Goal: Task Accomplishment & Management: Use online tool/utility

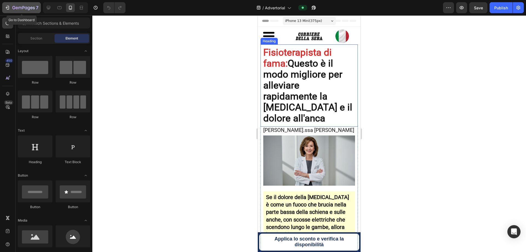
click at [9, 8] on icon "button" at bounding box center [7, 7] width 5 height 5
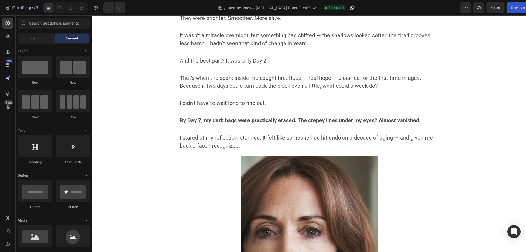
scroll to position [1835, 0]
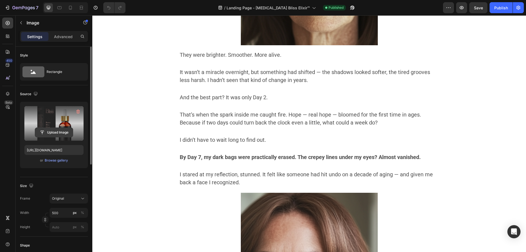
click at [61, 134] on input "file" at bounding box center [54, 132] width 38 height 9
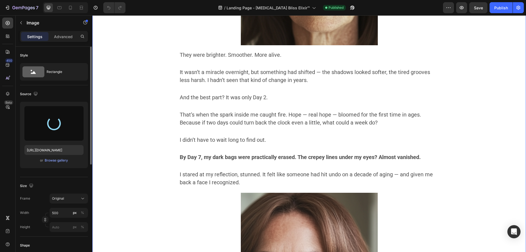
type input "https://cdn.shopify.com/s/files/1/0677/4082/7801/files/gempages_578420484106879…"
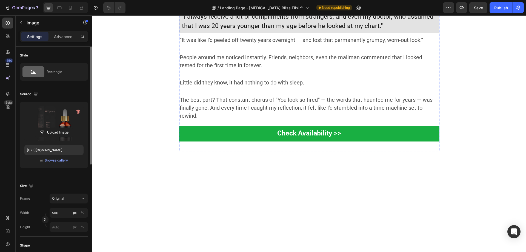
scroll to position [2191, 0]
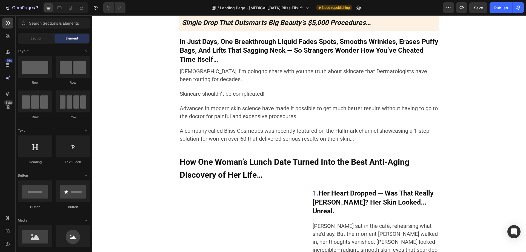
scroll to position [0, 0]
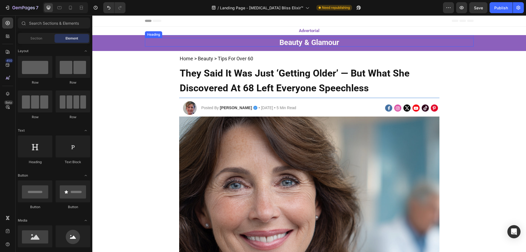
click at [258, 42] on h2 "Beauty & Glamour" at bounding box center [309, 42] width 329 height 9
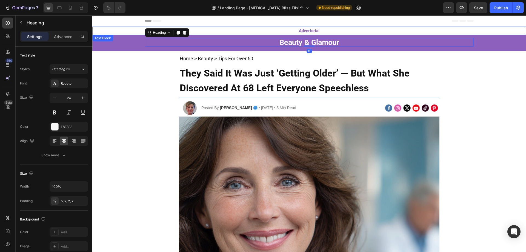
click at [285, 30] on p "Advertorial" at bounding box center [309, 30] width 328 height 7
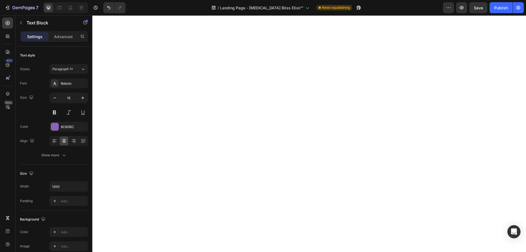
scroll to position [2602, 0]
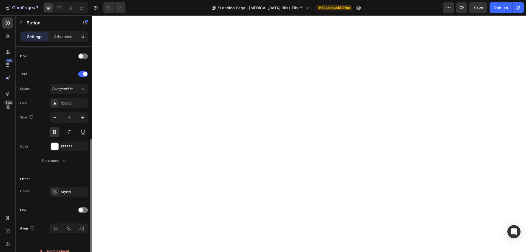
scroll to position [172, 0]
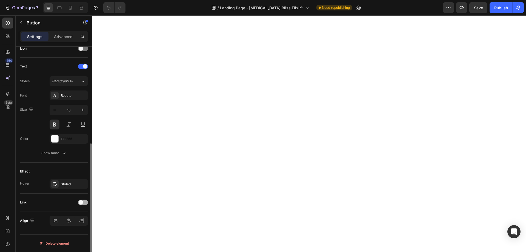
click at [87, 204] on div at bounding box center [83, 201] width 10 height 5
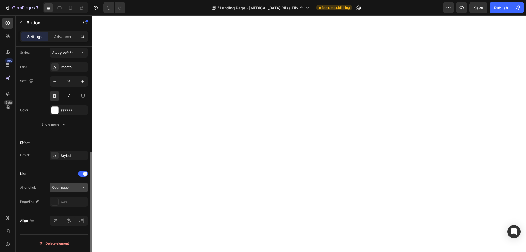
click at [55, 188] on span "Open page" at bounding box center [60, 187] width 17 height 4
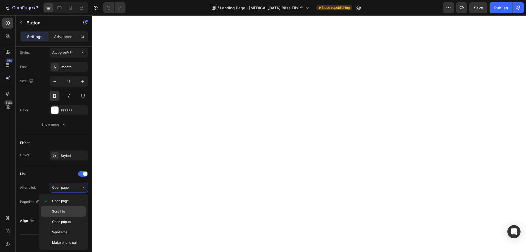
click at [60, 215] on div "Scroll to" at bounding box center [63, 211] width 45 height 10
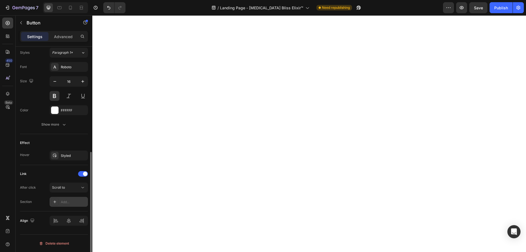
click at [61, 202] on div "Add..." at bounding box center [74, 201] width 26 height 5
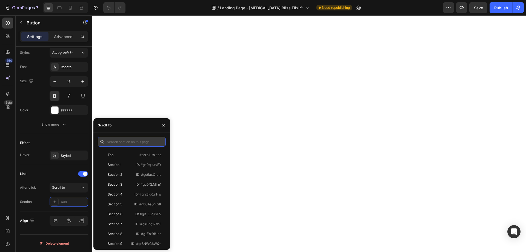
click at [116, 141] on input "text" at bounding box center [132, 142] width 68 height 10
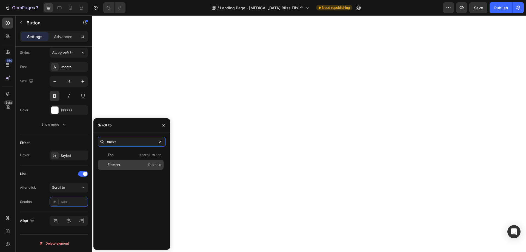
type input "#next"
click at [117, 164] on div "Element" at bounding box center [114, 164] width 13 height 5
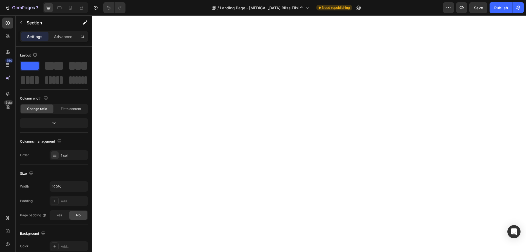
scroll to position [3396, 0]
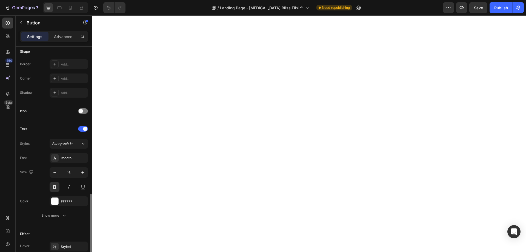
scroll to position [172, 0]
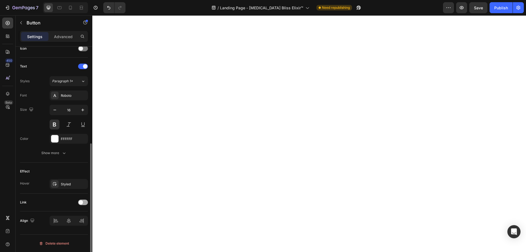
click at [85, 199] on div at bounding box center [83, 201] width 10 height 5
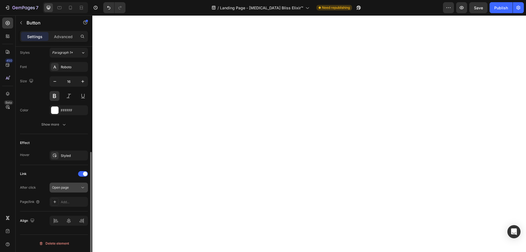
click at [64, 188] on span "Open page" at bounding box center [60, 187] width 17 height 4
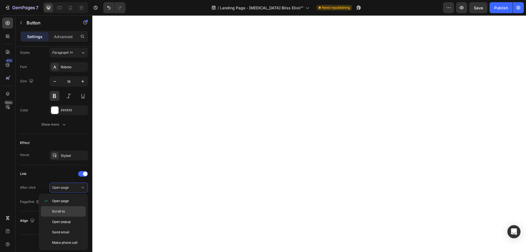
click at [59, 207] on div "Scroll to" at bounding box center [63, 211] width 45 height 10
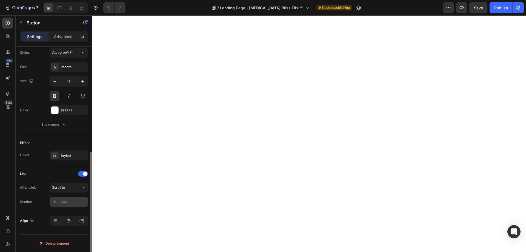
click at [59, 201] on div "Add..." at bounding box center [69, 202] width 38 height 10
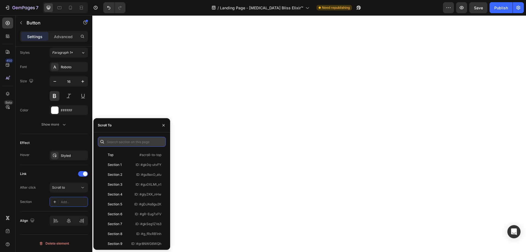
click at [121, 144] on input "text" at bounding box center [132, 142] width 68 height 10
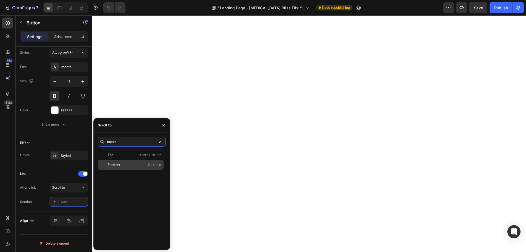
type input "#next"
click at [125, 165] on div "Element" at bounding box center [116, 164] width 32 height 5
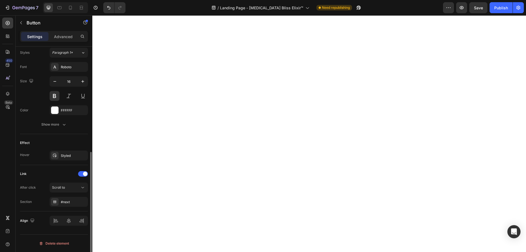
click at [62, 134] on div "Effect Hover Styled" at bounding box center [54, 149] width 68 height 31
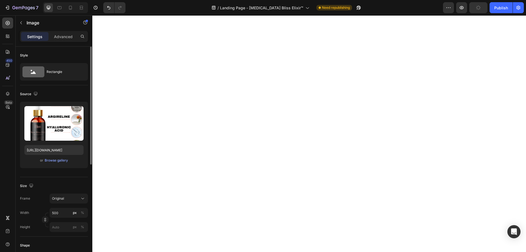
scroll to position [3506, 0]
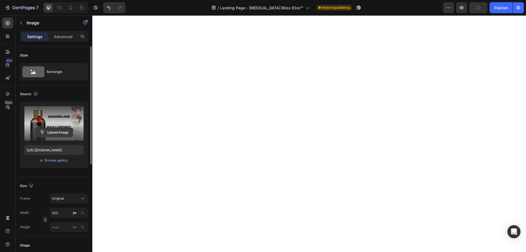
click at [52, 133] on input "file" at bounding box center [54, 132] width 38 height 9
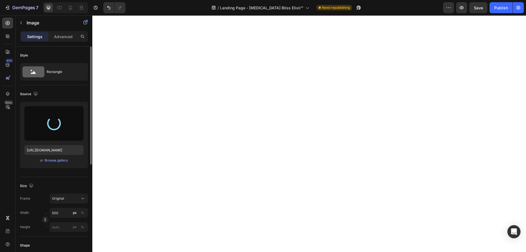
type input "https://cdn.shopify.com/s/files/1/0677/4082/7801/files/gempages_578420484106879…"
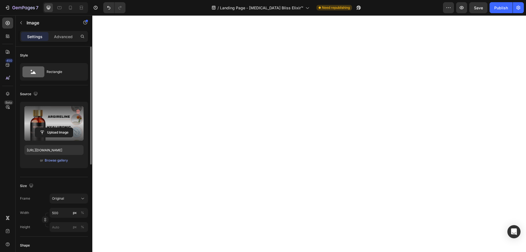
scroll to position [3616, 0]
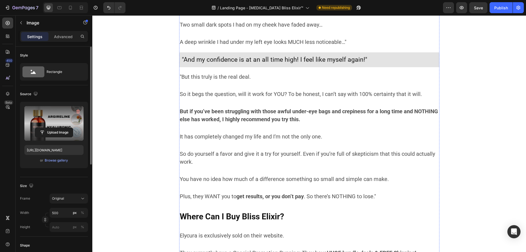
click at [63, 135] on input "file" at bounding box center [54, 132] width 38 height 9
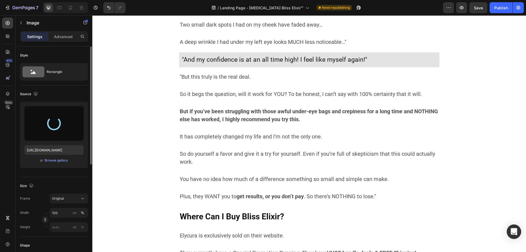
type input "https://cdn.shopify.com/s/files/1/0677/4082/7801/files/gempages_578420484106879…"
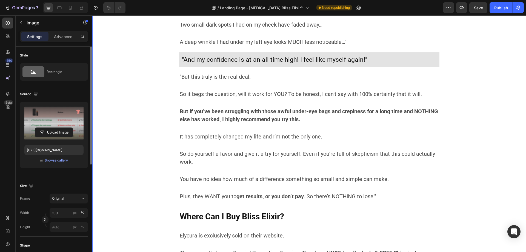
click at [463, 143] on div "Image Image 10 I know, it sounds like some fairytale. I still don’t really beli…" at bounding box center [308, 208] width 425 height 498
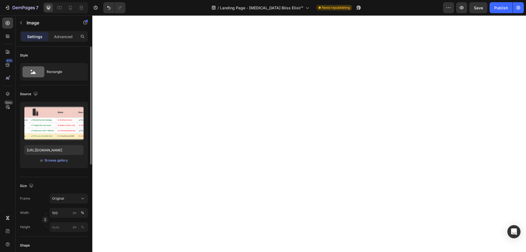
scroll to position [3944, 0]
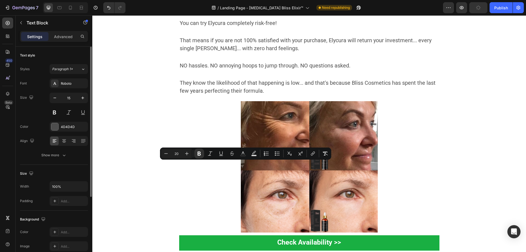
drag, startPoint x: 249, startPoint y: 165, endPoint x: 245, endPoint y: 166, distance: 3.9
drag, startPoint x: 250, startPoint y: 164, endPoint x: 245, endPoint y: 166, distance: 5.2
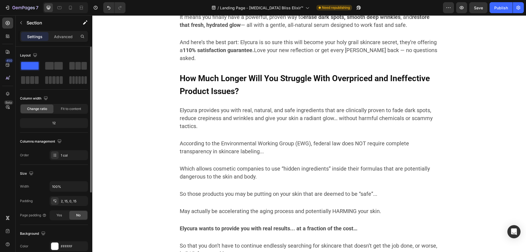
scroll to position [4218, 0]
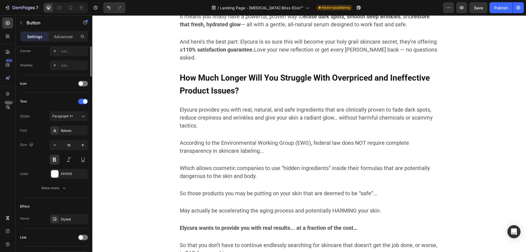
scroll to position [172, 0]
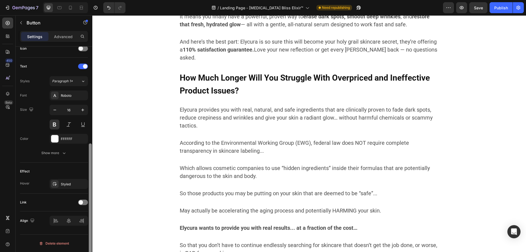
click at [90, 202] on div at bounding box center [90, 205] width 3 height 124
click at [81, 201] on span at bounding box center [81, 202] width 4 height 4
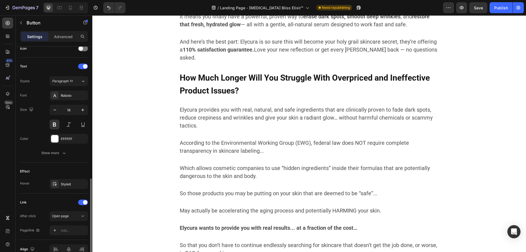
scroll to position [201, 0]
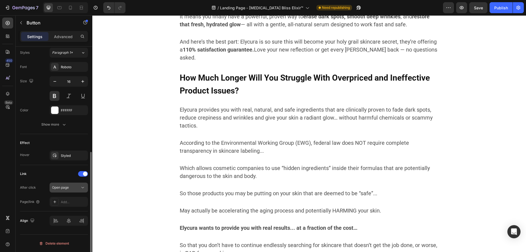
click at [68, 187] on span "Open page" at bounding box center [60, 187] width 17 height 4
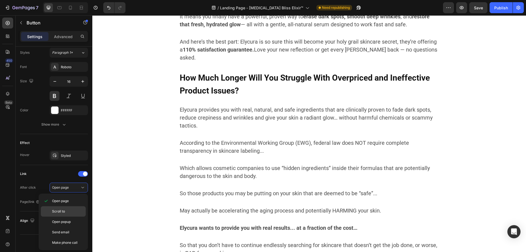
click at [54, 207] on div "Scroll to" at bounding box center [63, 211] width 45 height 10
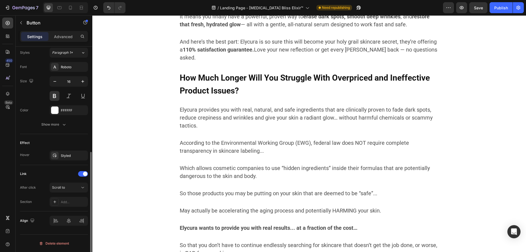
click at [45, 172] on div "Link" at bounding box center [54, 173] width 68 height 9
click at [54, 200] on icon at bounding box center [55, 201] width 4 height 4
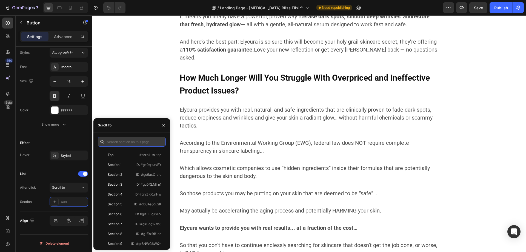
click at [127, 143] on input "text" at bounding box center [132, 142] width 68 height 10
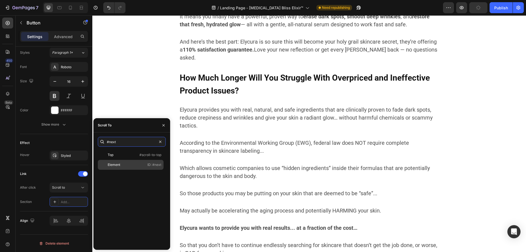
type input "#next"
click at [120, 160] on div "Element ID: #next" at bounding box center [131, 165] width 66 height 10
click at [44, 137] on div "Effect Hover Styled" at bounding box center [54, 149] width 68 height 31
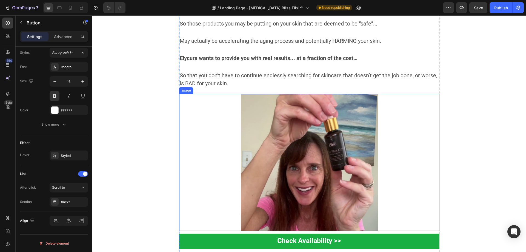
scroll to position [4656, 0]
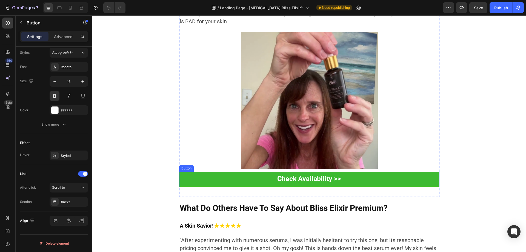
click at [191, 173] on button "Check Availability >>" at bounding box center [309, 178] width 260 height 15
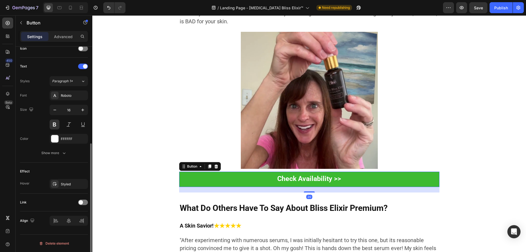
scroll to position [172, 0]
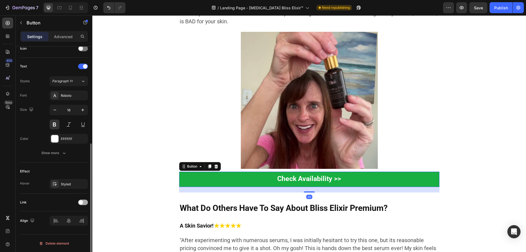
click at [84, 203] on div at bounding box center [83, 201] width 10 height 5
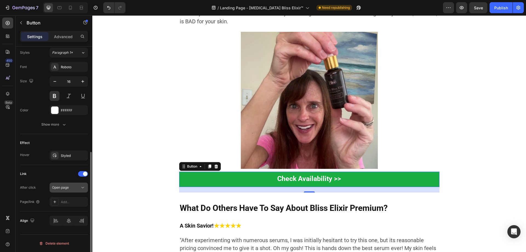
click at [63, 191] on button "Open page" at bounding box center [69, 187] width 38 height 10
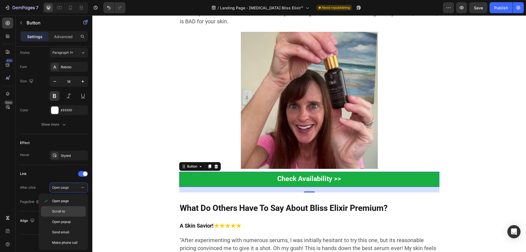
click at [56, 211] on span "Scroll to" at bounding box center [58, 211] width 13 height 5
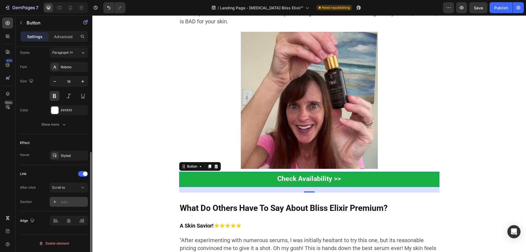
click at [55, 202] on icon at bounding box center [55, 201] width 4 height 4
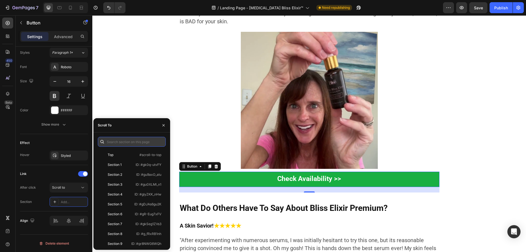
click at [119, 142] on input "text" at bounding box center [132, 142] width 68 height 10
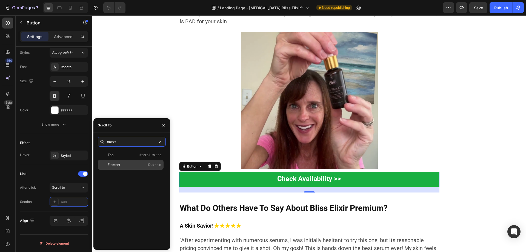
type input "#next"
click at [114, 163] on div "Element" at bounding box center [114, 164] width 13 height 5
click at [57, 142] on div "Effect" at bounding box center [54, 142] width 68 height 9
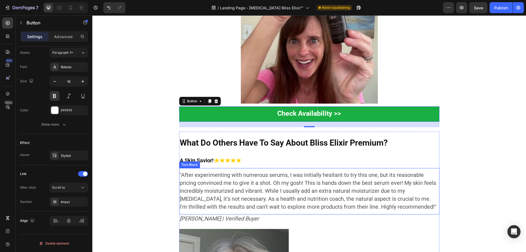
scroll to position [4766, 0]
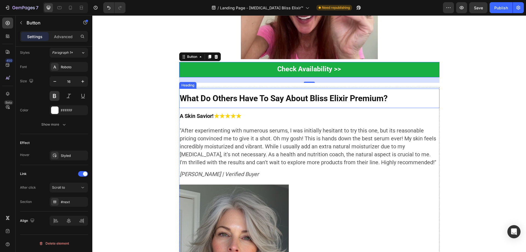
click at [312, 94] on strong "What Do Others Have To Say About Bliss Elixir Premium?" at bounding box center [284, 98] width 208 height 10
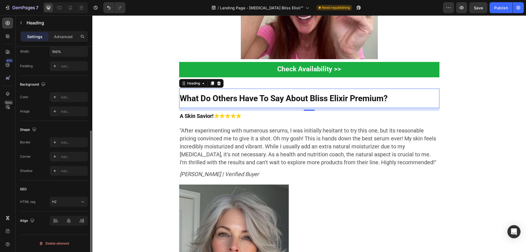
scroll to position [0, 0]
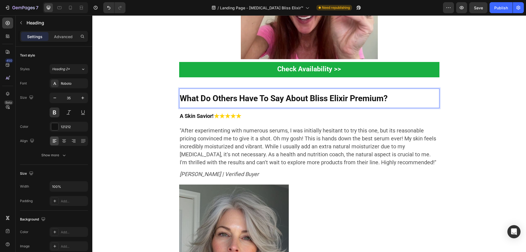
click at [310, 93] on strong "What Do Others Have To Say About Bliss Elixir Premium?" at bounding box center [284, 98] width 208 height 10
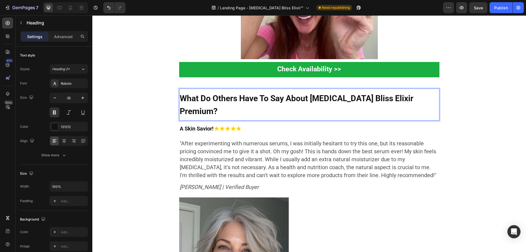
click at [310, 93] on strong "What Do Others Have To Say About Botox Bliss Elixir Premium?" at bounding box center [297, 104] width 234 height 22
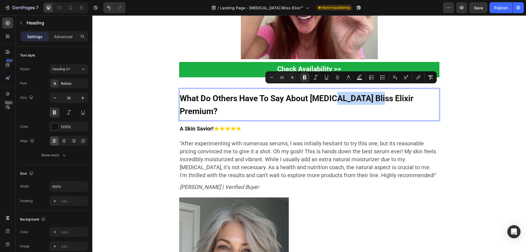
drag, startPoint x: 370, startPoint y: 91, endPoint x: 333, endPoint y: 94, distance: 37.3
click at [333, 94] on strong "What Do Others Have To Say About Botox Bliss Elixir Premium?" at bounding box center [297, 104] width 234 height 22
copy strong "Bliss Elixir"
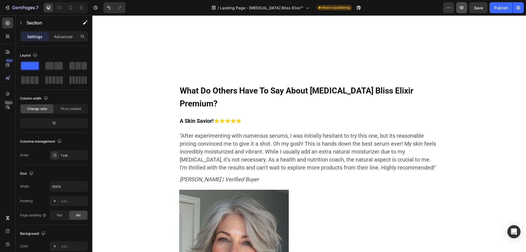
scroll to position [5421, 0]
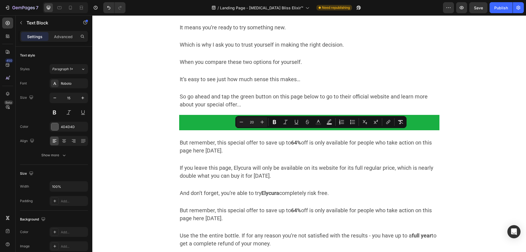
drag, startPoint x: 332, startPoint y: 134, endPoint x: 311, endPoint y: 134, distance: 20.6
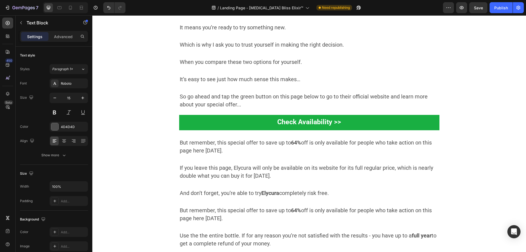
drag, startPoint x: 346, startPoint y: 135, endPoint x: 285, endPoint y: 134, distance: 61.1
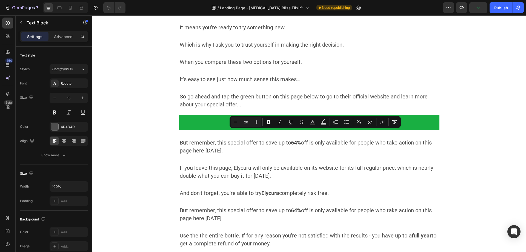
copy span "Elycura™ [MEDICAL_DATA] Bliss Elixir"
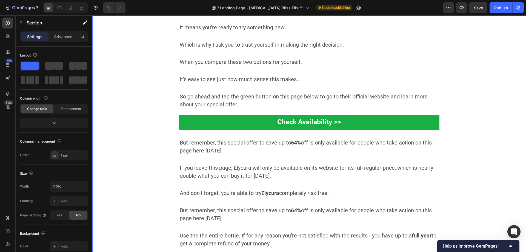
scroll to position [4723, 0]
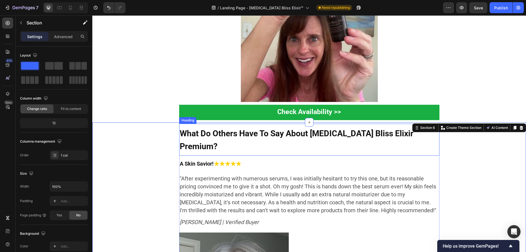
click at [345, 134] on strong "What Do Others Have To Say About Botox Bliss Elixir Premium?" at bounding box center [297, 139] width 234 height 22
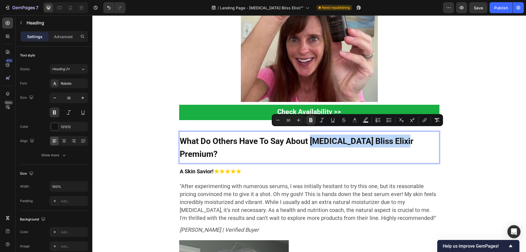
drag, startPoint x: 405, startPoint y: 134, endPoint x: 310, endPoint y: 135, distance: 95.3
click at [310, 136] on strong "What Do Others Have To Say About Botox Bliss Elixir Premium?" at bounding box center [297, 147] width 234 height 22
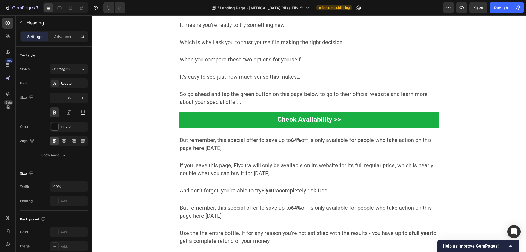
scroll to position [5366, 0]
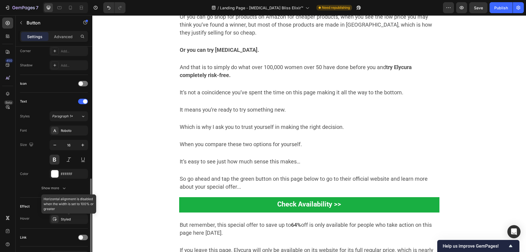
scroll to position [172, 0]
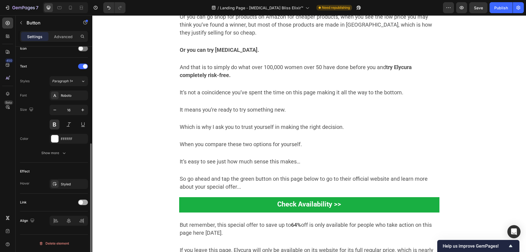
click at [82, 203] on span at bounding box center [81, 202] width 4 height 4
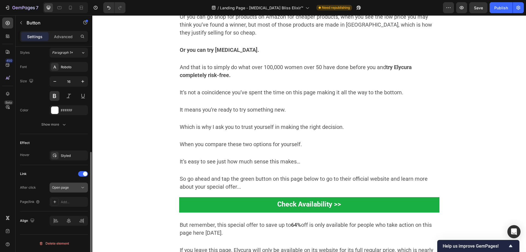
click at [70, 190] on div "Open page" at bounding box center [66, 187] width 28 height 5
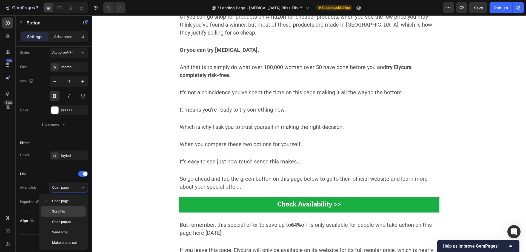
click at [62, 211] on span "Scroll to" at bounding box center [58, 211] width 13 height 5
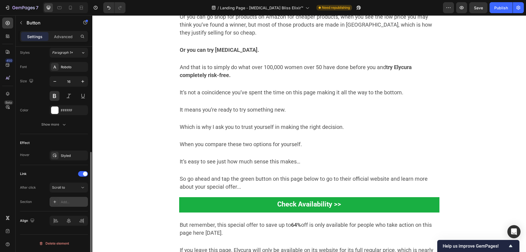
click at [61, 202] on div "Add..." at bounding box center [74, 201] width 26 height 5
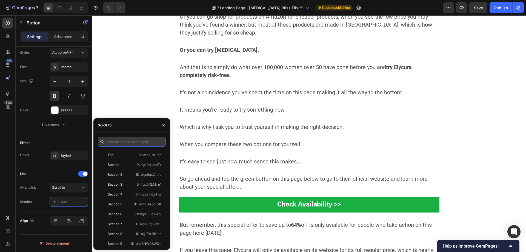
click at [120, 143] on input "text" at bounding box center [132, 142] width 68 height 10
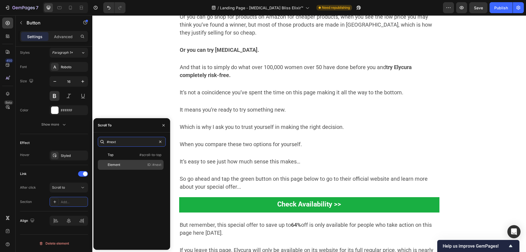
type input "#next"
click at [116, 168] on div "Element ID: #next" at bounding box center [131, 165] width 66 height 10
click at [21, 178] on div "Link After click Scroll to Section #next" at bounding box center [54, 187] width 68 height 37
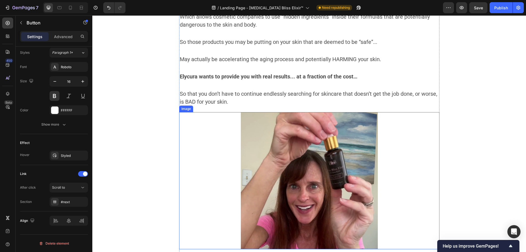
scroll to position [4627, 0]
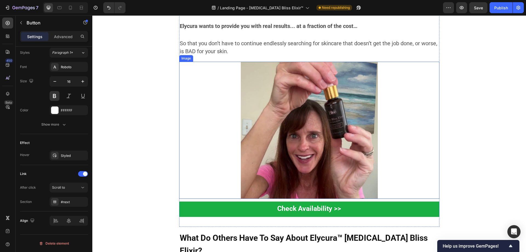
click at [323, 153] on img at bounding box center [309, 130] width 137 height 137
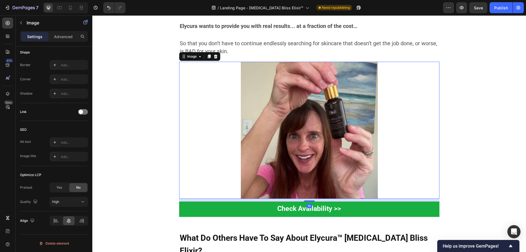
scroll to position [0, 0]
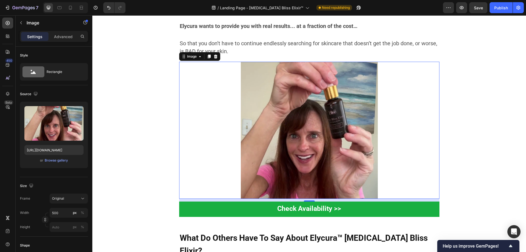
click at [279, 137] on img at bounding box center [309, 130] width 137 height 137
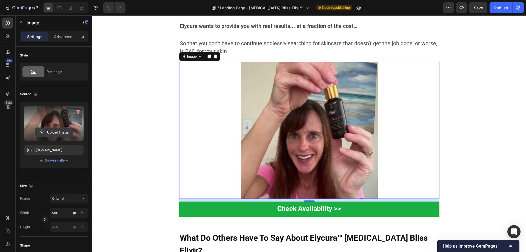
click at [51, 133] on input "file" at bounding box center [54, 132] width 38 height 9
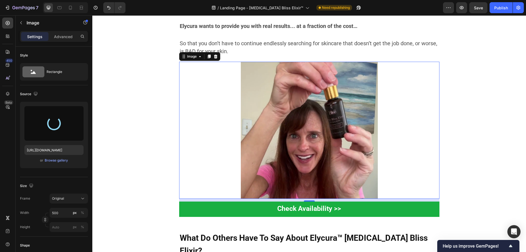
type input "https://cdn.shopify.com/s/files/1/0677/4082/7801/files/gempages_578420484106879…"
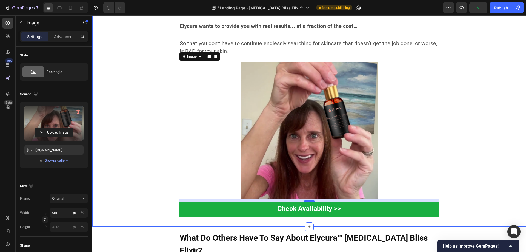
click at [465, 91] on div "What Does That Mean For You? Heading It means you finally have a powerful, prov…" at bounding box center [309, 6] width 434 height 442
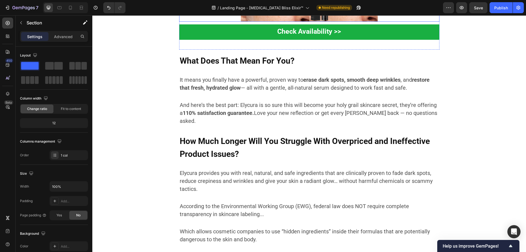
scroll to position [4188, 0]
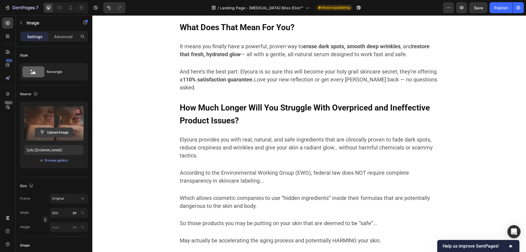
click at [55, 131] on input "file" at bounding box center [54, 132] width 38 height 9
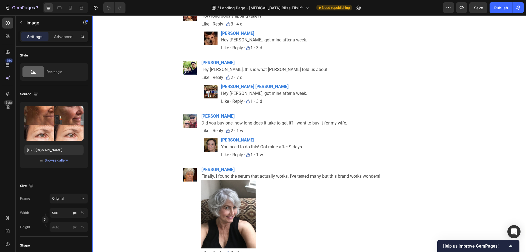
scroll to position [6093, 0]
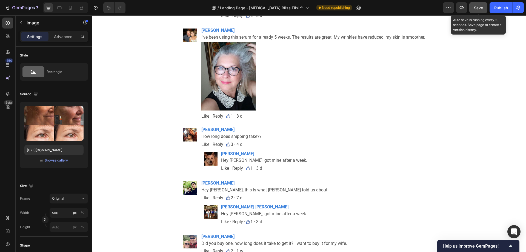
click at [477, 5] on div "Save" at bounding box center [478, 8] width 9 height 6
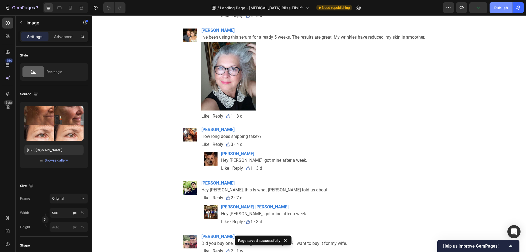
click at [501, 9] on div "Publish" at bounding box center [501, 8] width 14 height 6
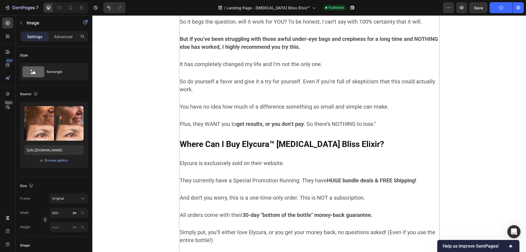
scroll to position [3682, 0]
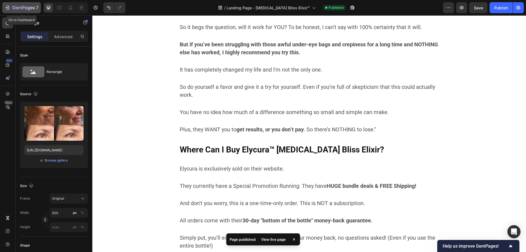
click at [23, 7] on icon "button" at bounding box center [23, 8] width 22 height 5
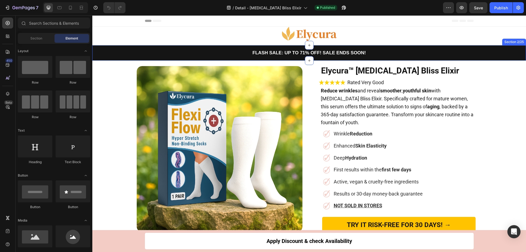
click at [296, 52] on strong "FLASH SALE: UP TO 71% OFF! SALE ENDS SOON!" at bounding box center [308, 52] width 113 height 5
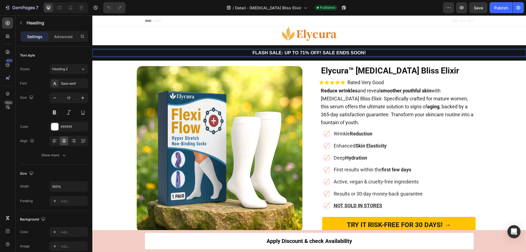
click at [299, 54] on strong "FLASH SALE: UP TO 71% OFF! SALE ENDS SOON!" at bounding box center [308, 52] width 113 height 5
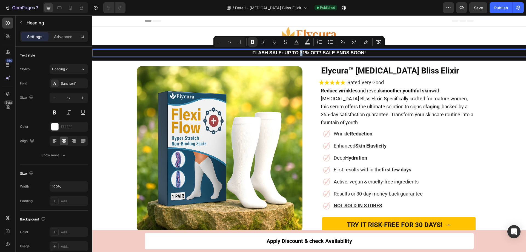
click at [297, 53] on strong "FLASH SALE: UP TO 71% OFF! SALE ENDS SOON!" at bounding box center [308, 52] width 113 height 5
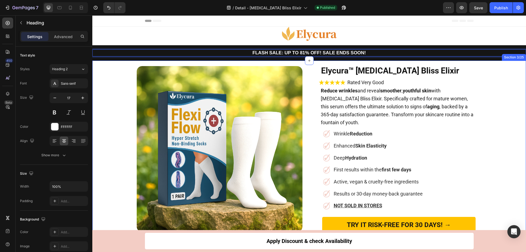
click at [491, 110] on div "Product Images Elycura™ [MEDICAL_DATA] Bliss Elixir Heading Image Rated Very Go…" at bounding box center [309, 187] width 434 height 249
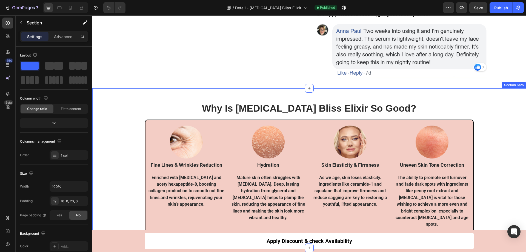
scroll to position [575, 0]
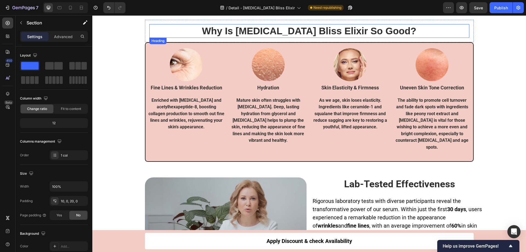
click at [310, 30] on h2 "Why Is [MEDICAL_DATA] Bliss Elixir So Good?" at bounding box center [309, 31] width 320 height 14
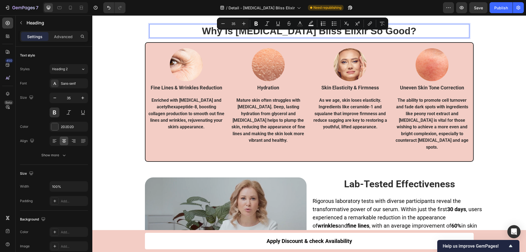
click at [339, 31] on p "Why Is [MEDICAL_DATA] Bliss Elixir So Good?" at bounding box center [309, 31] width 319 height 13
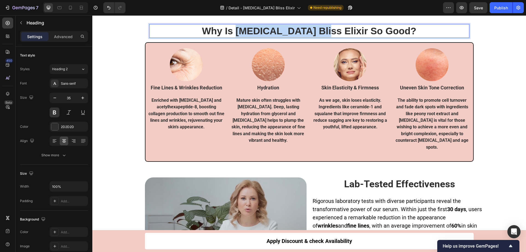
drag, startPoint x: 339, startPoint y: 31, endPoint x: 264, endPoint y: 33, distance: 75.1
click at [264, 33] on p "Why Is [MEDICAL_DATA] Bliss Elixir So Good?" at bounding box center [309, 31] width 319 height 13
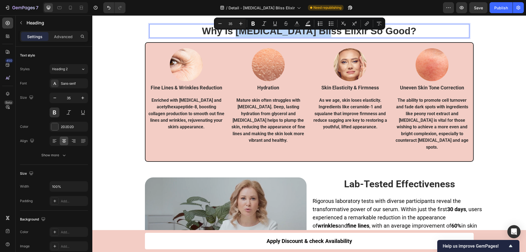
copy p "[MEDICAL_DATA] Bliss Elixir"
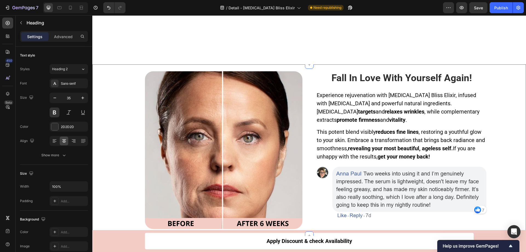
type input "16"
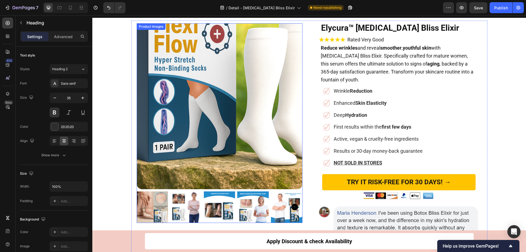
scroll to position [82, 0]
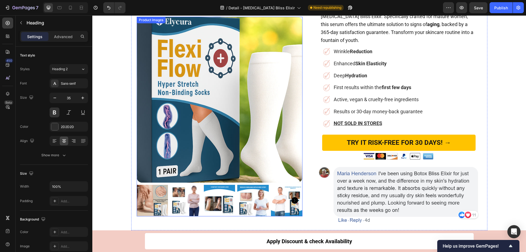
click at [197, 98] on img at bounding box center [220, 100] width 166 height 166
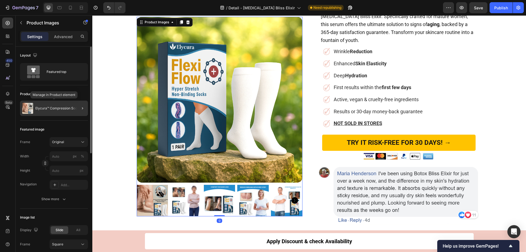
click at [61, 112] on div "Elycura™ Compression Socks" at bounding box center [54, 108] width 68 height 15
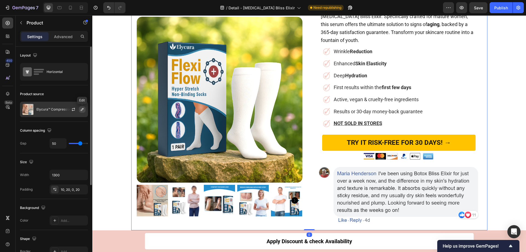
click at [82, 109] on icon "button" at bounding box center [82, 109] width 4 height 4
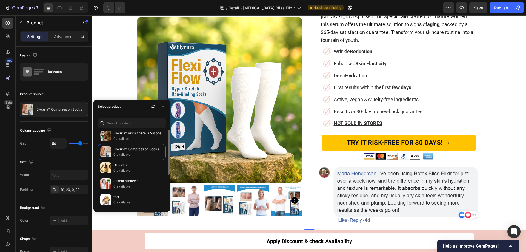
scroll to position [0, 0]
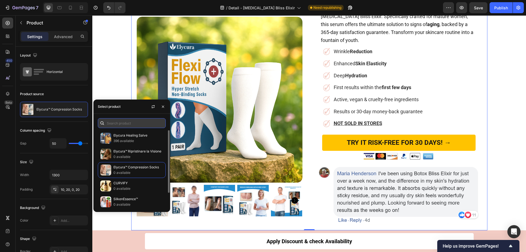
click at [119, 122] on input "text" at bounding box center [132, 123] width 68 height 10
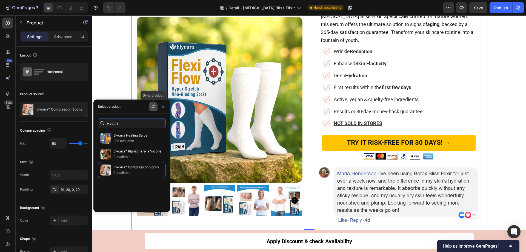
type input "elycura"
click at [152, 108] on icon "button" at bounding box center [153, 106] width 4 height 4
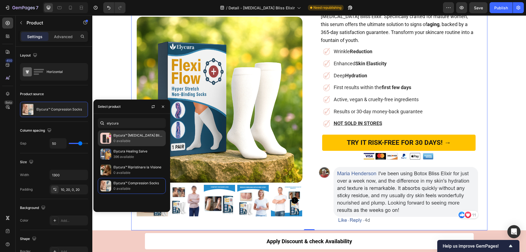
click at [133, 136] on p "Elycura™ [MEDICAL_DATA] Bliss Elixir" at bounding box center [138, 135] width 50 height 5
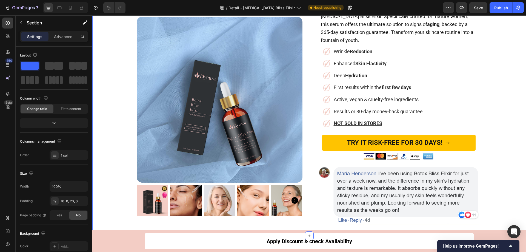
click at [517, 91] on div "Product Images Elycura™ [MEDICAL_DATA] Bliss Elixir Heading Image Rated Very Go…" at bounding box center [309, 105] width 434 height 249
click at [146, 203] on img at bounding box center [152, 200] width 31 height 31
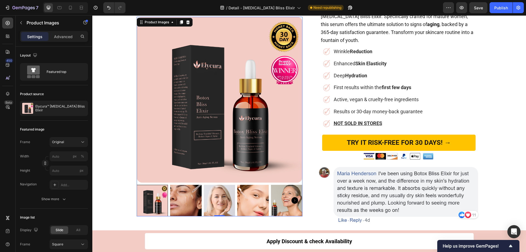
click at [214, 202] on img at bounding box center [219, 200] width 31 height 31
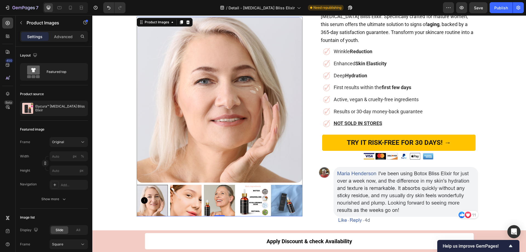
click at [222, 201] on img at bounding box center [219, 200] width 31 height 31
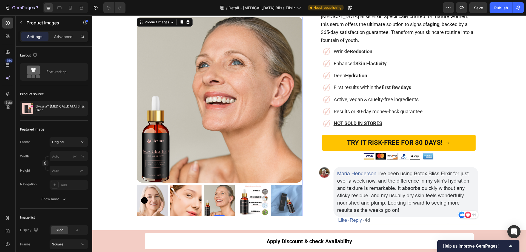
click at [242, 200] on img at bounding box center [252, 200] width 31 height 31
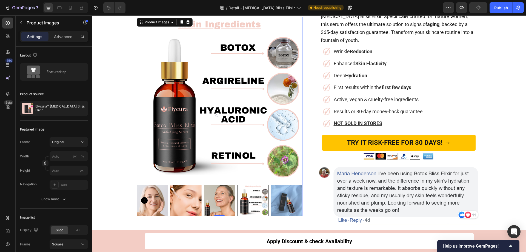
click at [255, 200] on div at bounding box center [252, 200] width 31 height 31
click at [278, 199] on img at bounding box center [286, 200] width 31 height 31
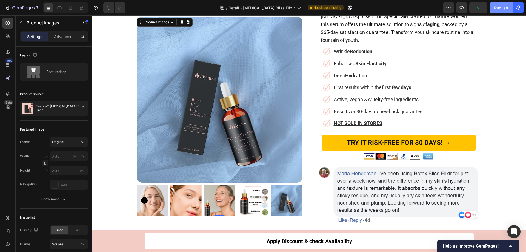
click at [500, 9] on div "Publish" at bounding box center [501, 8] width 14 height 6
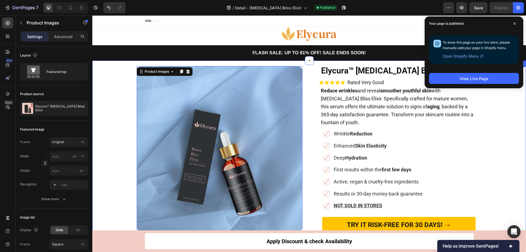
click at [504, 111] on div "Product Images 0 Elycura™ [MEDICAL_DATA] Bliss Elixir Heading Image Rated Very …" at bounding box center [309, 187] width 434 height 249
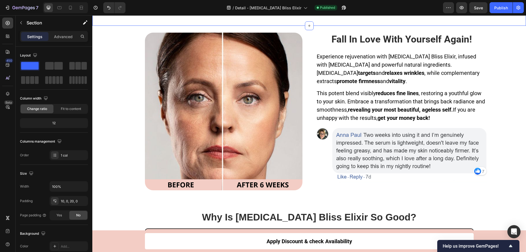
scroll to position [356, 0]
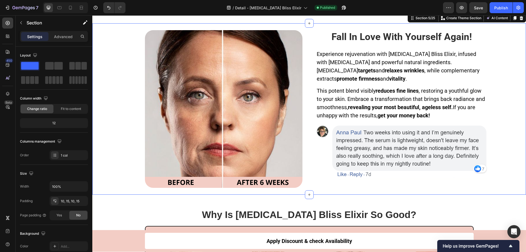
click at [511, 102] on div "Image Fall In Love With Yourself Again! Heading Experience rejuvenation with [M…" at bounding box center [308, 109] width 425 height 166
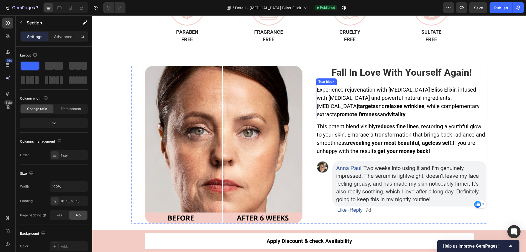
click at [387, 89] on span "Experience rejuvenation with [MEDICAL_DATA] Bliss Elixir, infused with [MEDICAL…" at bounding box center [398, 101] width 163 height 31
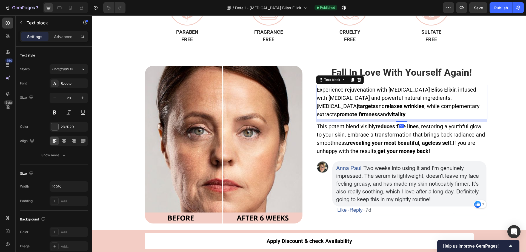
click at [387, 89] on span "Experience rejuvenation with [MEDICAL_DATA] Bliss Elixir, infused with [MEDICAL…" at bounding box center [398, 101] width 163 height 31
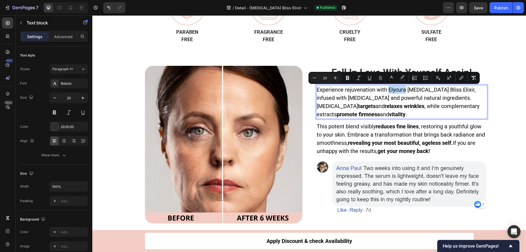
drag, startPoint x: 403, startPoint y: 88, endPoint x: 386, endPoint y: 90, distance: 17.1
click at [386, 90] on span "Experience rejuvenation with Elycura [MEDICAL_DATA] Bliss Elixir, infused with …" at bounding box center [398, 101] width 163 height 31
copy span "Elycura"
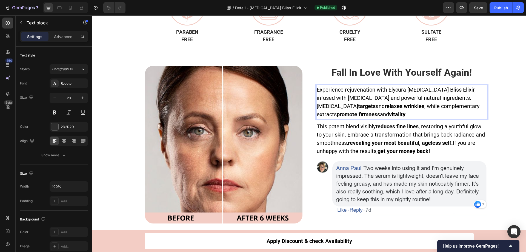
click at [328, 98] on span "Experience rejuvenation with Elycura [MEDICAL_DATA] Bliss Elixir, infused with …" at bounding box center [398, 101] width 163 height 31
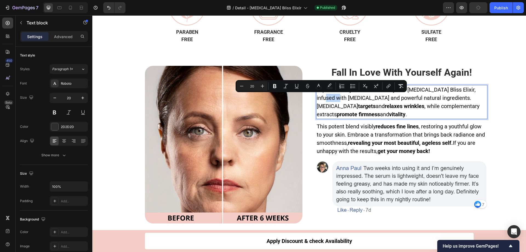
drag, startPoint x: 329, startPoint y: 99, endPoint x: 314, endPoint y: 100, distance: 14.6
click at [316, 100] on div "Experience rejuvenation with Elycura [MEDICAL_DATA] Bliss Elixir, infused with …" at bounding box center [401, 102] width 171 height 34
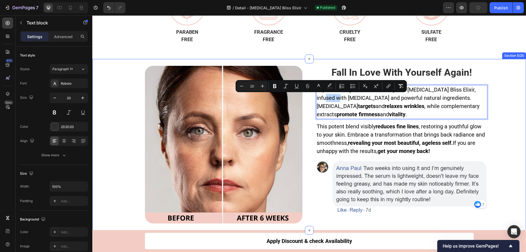
click at [503, 97] on div "Image Fall In Love With Yourself Again! Heading Experience rejuvenation with El…" at bounding box center [308, 145] width 425 height 166
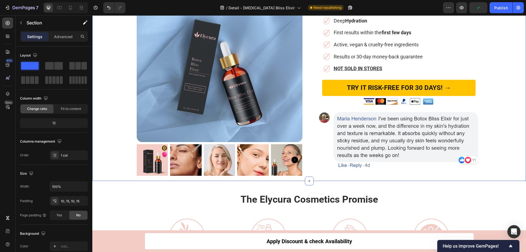
scroll to position [110, 0]
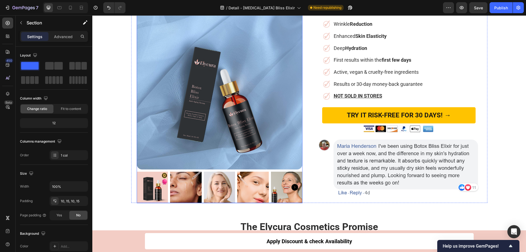
click at [294, 184] on icon "Carousel Next Arrow" at bounding box center [294, 187] width 7 height 7
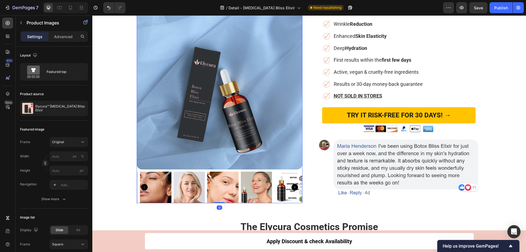
click at [294, 184] on icon "Carousel Next Arrow" at bounding box center [294, 187] width 7 height 7
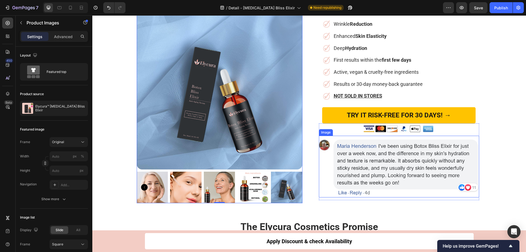
click at [435, 138] on img at bounding box center [399, 167] width 160 height 62
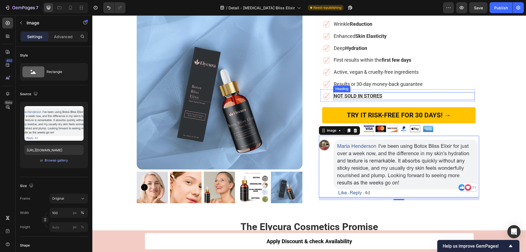
scroll to position [137, 0]
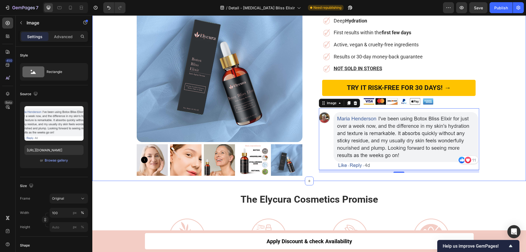
click at [507, 94] on div "Product Images Elycura™ [MEDICAL_DATA] Bliss Elixir Heading Image Rated Very Go…" at bounding box center [309, 50] width 434 height 249
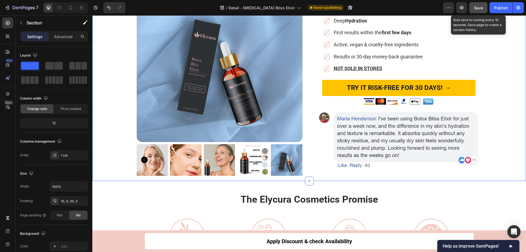
click at [480, 11] on button "Save" at bounding box center [478, 7] width 18 height 11
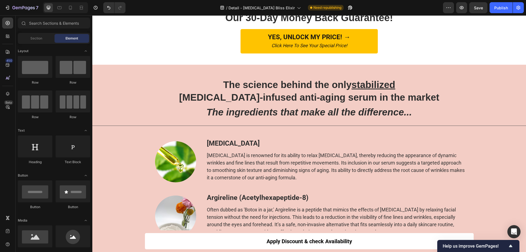
scroll to position [1371, 0]
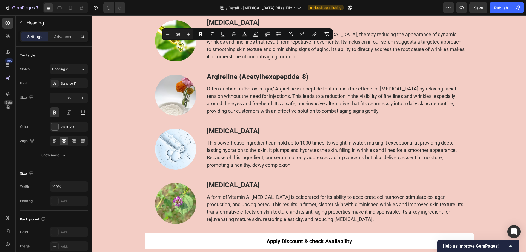
drag, startPoint x: 288, startPoint y: 49, endPoint x: 210, endPoint y: 52, distance: 78.4
copy span "[MEDICAL_DATA] Bliss Elixir"
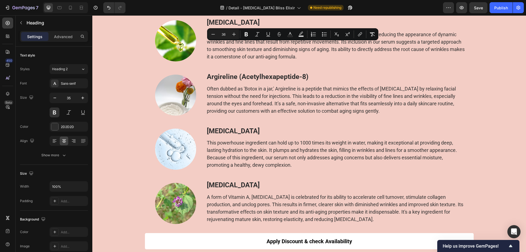
drag, startPoint x: 296, startPoint y: 45, endPoint x: 292, endPoint y: 46, distance: 4.5
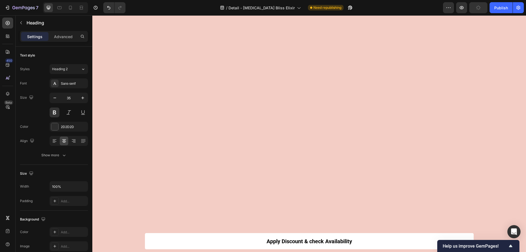
scroll to position [794, 0]
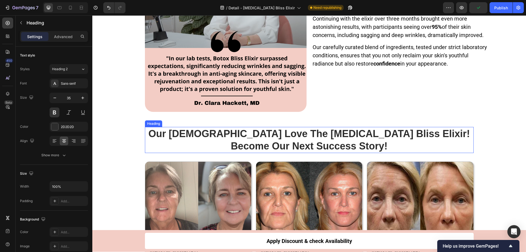
click at [253, 133] on span "Our [DEMOGRAPHIC_DATA] Love The [MEDICAL_DATA] Bliss Elixir! Become Our Next Su…" at bounding box center [308, 140] width 321 height 24
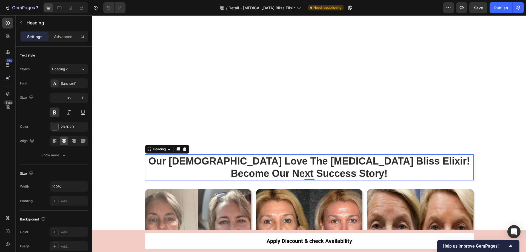
scroll to position [1285, 0]
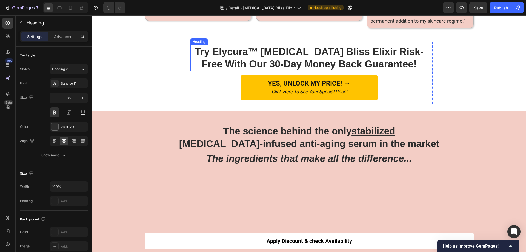
click at [254, 70] on span "Try Elycura™ [MEDICAL_DATA] Bliss Elixir Risk-Free With Our 30-Day Money Back G…" at bounding box center [309, 58] width 229 height 24
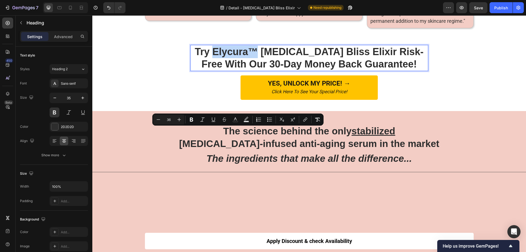
drag, startPoint x: 259, startPoint y: 133, endPoint x: 216, endPoint y: 132, distance: 43.0
click at [216, 70] on span "Try Elycura™ [MEDICAL_DATA] Bliss Elixir Risk-Free With Our 30-Day Money Back G…" at bounding box center [309, 58] width 229 height 24
copy span "Elycura™"
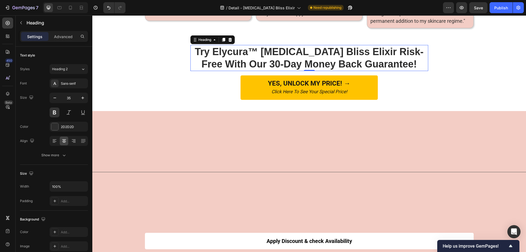
scroll to position [794, 0]
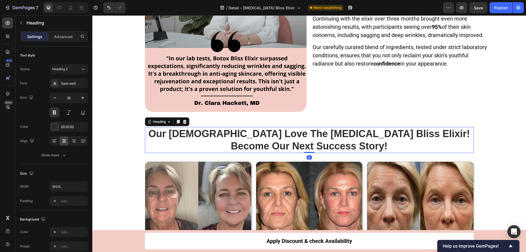
click at [253, 135] on span "Our [DEMOGRAPHIC_DATA] Love The [MEDICAL_DATA] Bliss Elixir! Become Our Next Su…" at bounding box center [308, 140] width 321 height 24
click at [251, 135] on span "Our [DEMOGRAPHIC_DATA] Love The [MEDICAL_DATA] Bliss Elixir! Become Our Next Su…" at bounding box center [308, 140] width 321 height 24
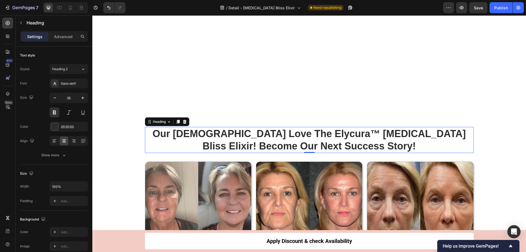
scroll to position [1166, 0]
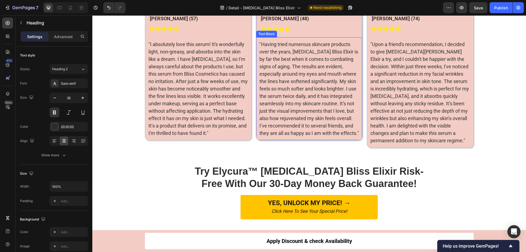
click at [292, 137] on p ""Having tried numerous skincare products over the years, [MEDICAL_DATA] Bliss E…" at bounding box center [308, 89] width 99 height 96
click at [291, 134] on span ""Having tried numerous skincare products over the years, [MEDICAL_DATA] Bliss E…" at bounding box center [308, 88] width 99 height 94
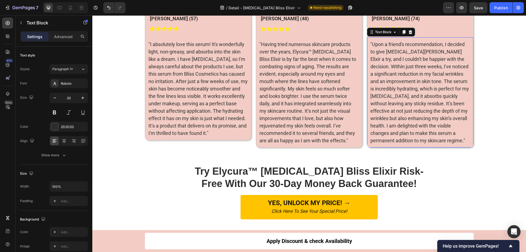
click at [407, 132] on span ""Upon a friend's recommendation, I decided to give [MEDICAL_DATA][PERSON_NAME] …" at bounding box center [419, 92] width 99 height 102
click at [384, 133] on span ""Upon a friend's recommendation, I decided to give [MEDICAL_DATA][PERSON_NAME] …" at bounding box center [419, 92] width 99 height 102
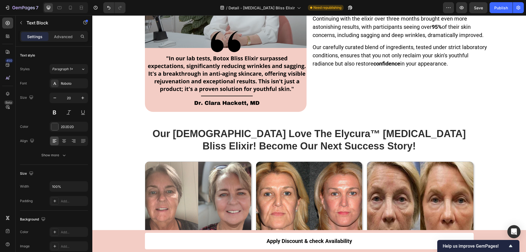
scroll to position [938, 0]
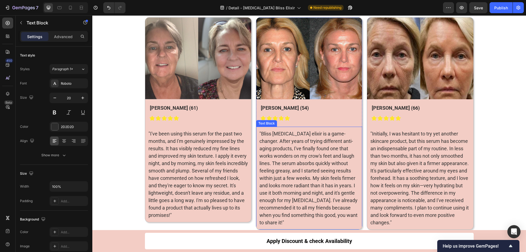
click at [274, 132] on span ""Bliss [MEDICAL_DATA] elixir is a game-changer. After years of trying different…" at bounding box center [308, 178] width 98 height 94
click at [280, 135] on span ""Bliss [MEDICAL_DATA] elixir is a game-changer. After years of trying different…" at bounding box center [308, 178] width 98 height 94
click at [259, 134] on span ""Bliss [MEDICAL_DATA] elixir is a game-changer. After years of trying different…" at bounding box center [308, 178] width 98 height 94
click at [281, 134] on span ""Elycura™ Bliss [MEDICAL_DATA] elixir is a game-changer. After years of trying …" at bounding box center [308, 178] width 98 height 94
click at [292, 133] on span ""Elycura™ Bliss [MEDICAL_DATA] elixir is a game-changer. After years of trying …" at bounding box center [308, 178] width 98 height 94
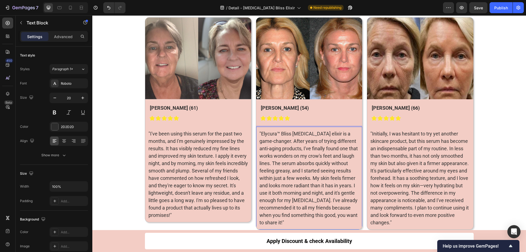
click at [307, 133] on span ""Elycura™ Bliss [MEDICAL_DATA] elixir is a game-changer. After years of trying …" at bounding box center [308, 178] width 98 height 94
click at [305, 134] on span ""Elycura™ Bliss [MEDICAL_DATA] elixir is a game-changer. After years of trying …" at bounding box center [308, 178] width 98 height 94
click at [308, 133] on span ""Elycura™ Bliss [MEDICAL_DATA] Elixir is a game-changer. After years of trying …" at bounding box center [308, 178] width 98 height 94
click at [314, 134] on span ""Elycura™ Bliss [MEDICAL_DATA] Elixir is a game-changer. After years of trying …" at bounding box center [308, 178] width 98 height 94
drag, startPoint x: 303, startPoint y: 134, endPoint x: 292, endPoint y: 135, distance: 11.5
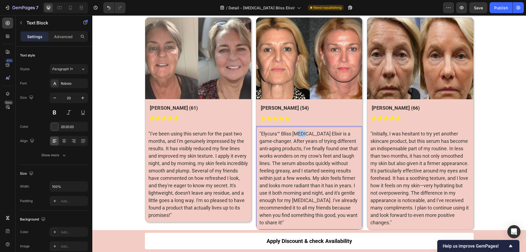
click at [292, 135] on span ""Elycura™ Bliss [MEDICAL_DATA] Elixir is a game-changer. After years of trying …" at bounding box center [308, 178] width 98 height 94
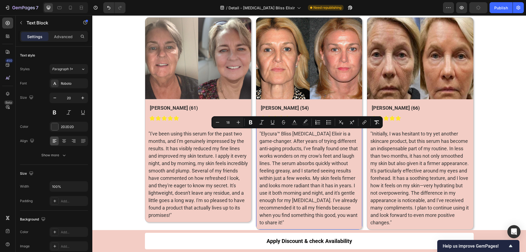
click at [310, 134] on span ""Elycura™ Bliss [MEDICAL_DATA] Elixir is a game-changer. After years of trying …" at bounding box center [308, 178] width 98 height 94
drag, startPoint x: 315, startPoint y: 134, endPoint x: 279, endPoint y: 132, distance: 35.4
click at [279, 132] on span ""Elycura™ Bliss [MEDICAL_DATA] Elixir is a game-changer. After years of trying …" at bounding box center [308, 178] width 98 height 94
copy span "Bliss [MEDICAL_DATA] Elixir"
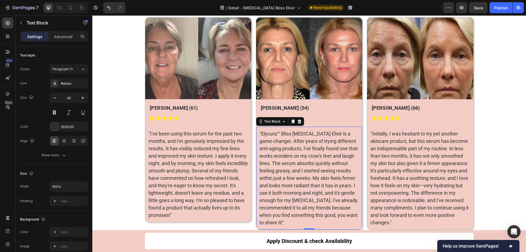
click at [311, 136] on span ""Elycura™ Bliss [MEDICAL_DATA] Elixir is a game-changer. After years of trying …" at bounding box center [308, 178] width 98 height 94
click at [315, 134] on span ""Elycura™ Bliss [MEDICAL_DATA] Elixir is a game-changer. After years of trying …" at bounding box center [308, 178] width 98 height 94
drag, startPoint x: 304, startPoint y: 133, endPoint x: 291, endPoint y: 134, distance: 13.0
click at [291, 134] on span ""Elycura™ Bliss [MEDICAL_DATA] Elixir is a game-changer. After years of trying …" at bounding box center [308, 178] width 98 height 94
click at [279, 134] on span ""Elycura™ Bliss Elixir is a game-changer. After years of trying different anti-…" at bounding box center [308, 178] width 99 height 94
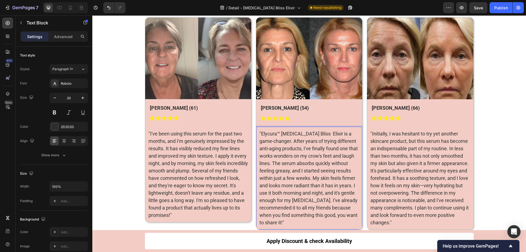
click at [307, 133] on span ""Elycura™ [MEDICAL_DATA] Bliss Elixir is a game-changer. After years of trying …" at bounding box center [308, 178] width 98 height 94
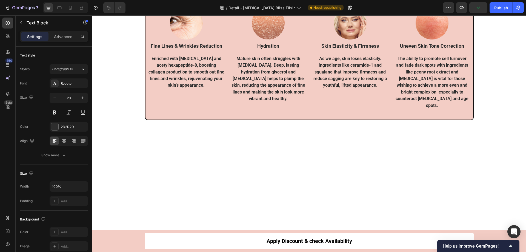
scroll to position [473, 0]
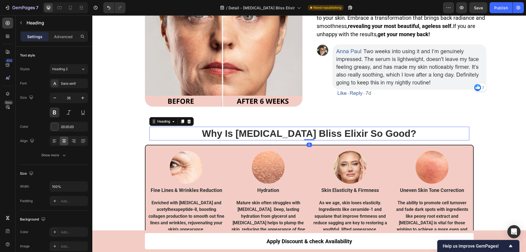
click at [264, 137] on h2 "Why Is [MEDICAL_DATA] Bliss Elixir So Good?" at bounding box center [309, 134] width 320 height 14
click at [262, 136] on h2 "Why Is [MEDICAL_DATA] Bliss Elixir So Good?" at bounding box center [309, 134] width 320 height 14
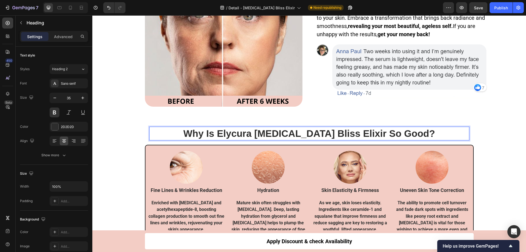
click at [276, 136] on p "Why Is Elycura [MEDICAL_DATA] Bliss Elixir So Good?" at bounding box center [309, 133] width 319 height 13
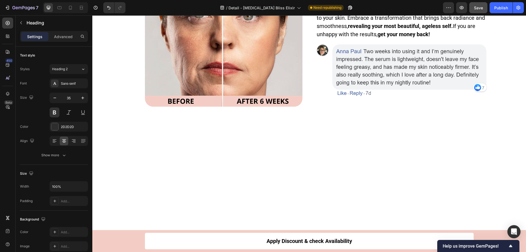
scroll to position [312, 0]
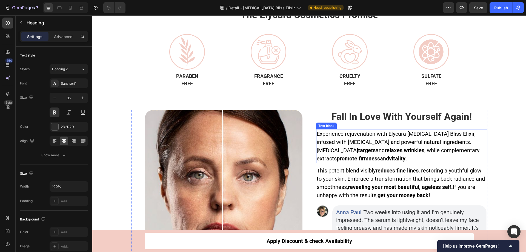
click at [404, 130] on p "Experience rejuvenation with Elycura [MEDICAL_DATA] Bliss Elixir, infused with …" at bounding box center [402, 146] width 170 height 33
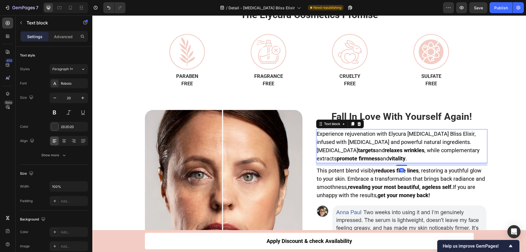
click at [402, 134] on span "Experience rejuvenation with Elycura [MEDICAL_DATA] Bliss Elixir, infused with …" at bounding box center [398, 145] width 163 height 31
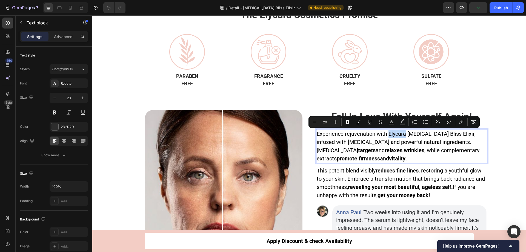
drag, startPoint x: 403, startPoint y: 134, endPoint x: 398, endPoint y: 137, distance: 6.0
click at [398, 138] on p "Experience rejuvenation with Elycura [MEDICAL_DATA] Bliss Elixir, infused with …" at bounding box center [402, 146] width 170 height 33
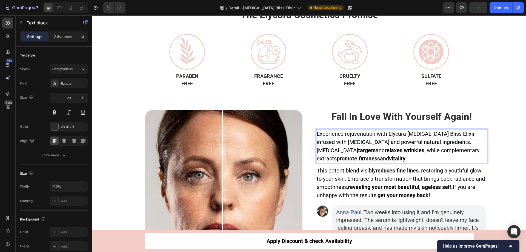
click at [404, 134] on span "Experience rejuvenation with Elycura [MEDICAL_DATA] Bliss Elixir, infused with …" at bounding box center [398, 145] width 163 height 31
click at [404, 135] on span "Experience rejuvenation with Elycura [MEDICAL_DATA] Bliss Elixir, infused with …" at bounding box center [398, 145] width 163 height 31
click at [404, 133] on span "Experience rejuvenation with Elycura ™ [MEDICAL_DATA] Bliss Elixir, infused wit…" at bounding box center [399, 145] width 164 height 31
drag, startPoint x: 406, startPoint y: 133, endPoint x: 386, endPoint y: 134, distance: 19.2
click at [386, 134] on span "Experience rejuvenation with Elycura™ [MEDICAL_DATA] Bliss Elixir, infused with…" at bounding box center [398, 145] width 163 height 31
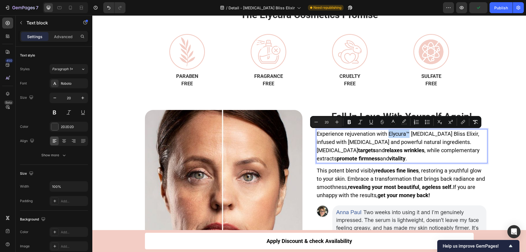
copy span "Elycura™"
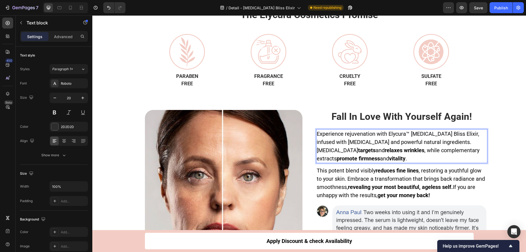
click at [399, 142] on span "Experience rejuvenation with Elycura™ [MEDICAL_DATA] Bliss Elixir, infused with…" at bounding box center [398, 145] width 163 height 31
click at [483, 7] on span "Save" at bounding box center [478, 7] width 9 height 5
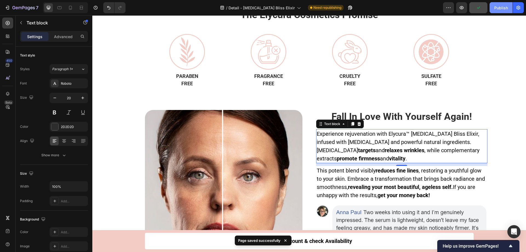
click at [498, 7] on div "Publish" at bounding box center [501, 8] width 14 height 6
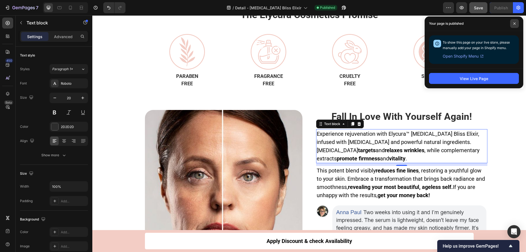
click at [515, 22] on icon at bounding box center [514, 23] width 3 height 3
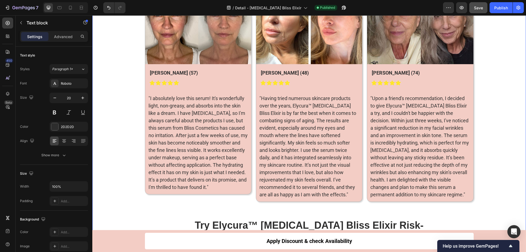
scroll to position [1188, 0]
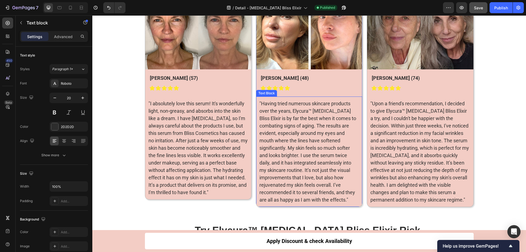
click at [302, 121] on span ""Having tried numerous skincare products over the years, Elycura™ [MEDICAL_DATA…" at bounding box center [307, 152] width 97 height 102
click at [318, 110] on span ""Having tried numerous skincare products over the years, Elycura™ [MEDICAL_DATA…" at bounding box center [307, 152] width 97 height 102
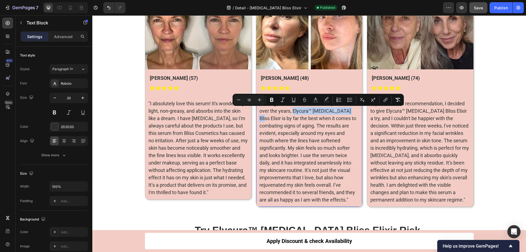
drag, startPoint x: 346, startPoint y: 110, endPoint x: 291, endPoint y: 111, distance: 55.1
click at [291, 111] on span ""Having tried numerous skincare products over the years, Elycura™ [MEDICAL_DATA…" at bounding box center [307, 152] width 97 height 102
copy span "Elycura™ [MEDICAL_DATA] Bliss Elixir"
click at [211, 120] on span ""I absolutely love this serum! It's wonderfully light, non-greasy, and absorbs …" at bounding box center [197, 148] width 99 height 94
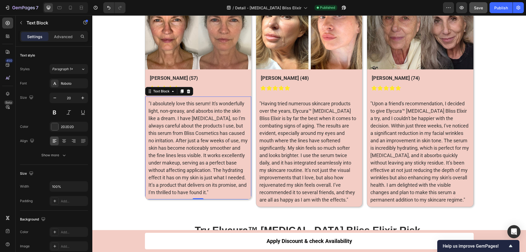
click at [211, 129] on p ""I absolutely love this serum! It's wonderfully light, non-greasy, and absorbs …" at bounding box center [197, 148] width 99 height 96
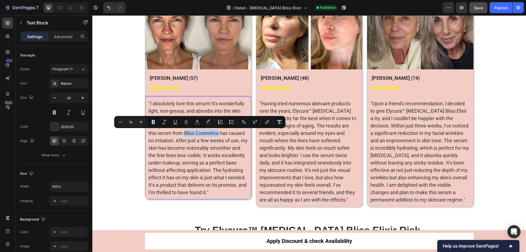
drag, startPoint x: 217, startPoint y: 132, endPoint x: 184, endPoint y: 132, distance: 33.4
click at [184, 132] on span ""I absolutely love this serum! It's wonderfully light, non-greasy, and absorbs …" at bounding box center [197, 148] width 99 height 94
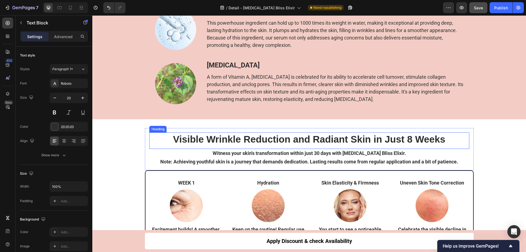
scroll to position [1736, 0]
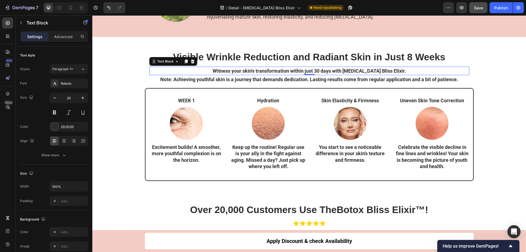
click at [361, 70] on strong "Witness your skin's transformation within just 30 days with [MEDICAL_DATA] Blis…" at bounding box center [309, 71] width 193 height 6
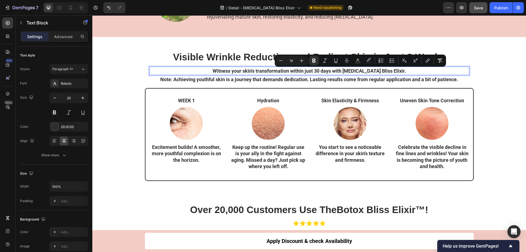
click at [380, 71] on strong "Witness your skin's transformation within just 30 days with [MEDICAL_DATA] Blis…" at bounding box center [309, 71] width 193 height 6
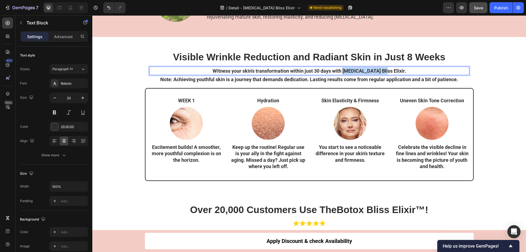
drag, startPoint x: 390, startPoint y: 71, endPoint x: 353, endPoint y: 70, distance: 37.0
click at [353, 70] on strong "Witness your skin's transformation within just 30 days with [MEDICAL_DATA] Blis…" at bounding box center [309, 71] width 193 height 6
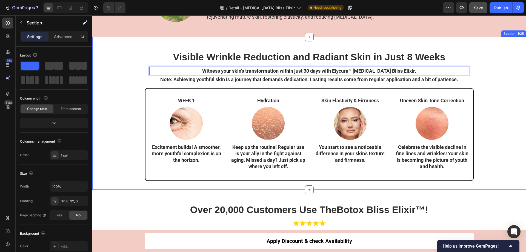
click at [512, 82] on div "Visible Wrinkle Reduction and Radiant Skin in Just 8 Weeks Heading Witness your…" at bounding box center [309, 113] width 434 height 135
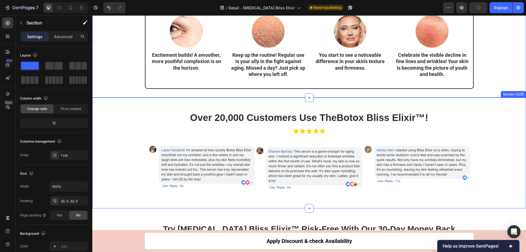
scroll to position [1873, 0]
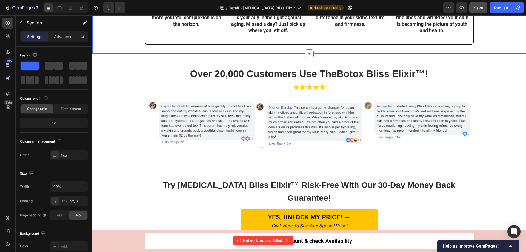
click at [479, 10] on span "Save" at bounding box center [478, 7] width 9 height 5
click at [499, 10] on div "Publish" at bounding box center [501, 8] width 14 height 6
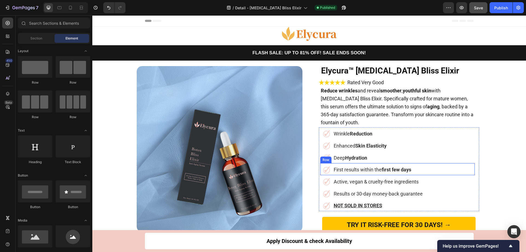
scroll to position [55, 0]
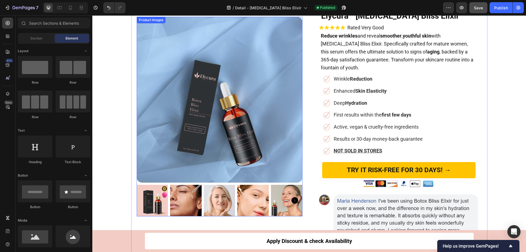
click at [155, 197] on img at bounding box center [152, 200] width 31 height 31
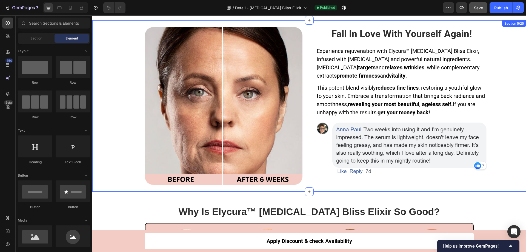
scroll to position [394, 0]
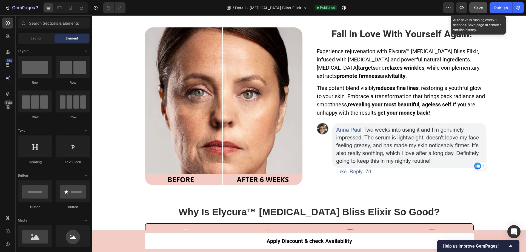
click at [474, 8] on span "Save" at bounding box center [478, 7] width 9 height 5
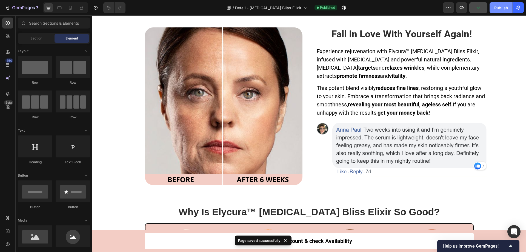
click at [502, 8] on div "Publish" at bounding box center [501, 8] width 14 height 6
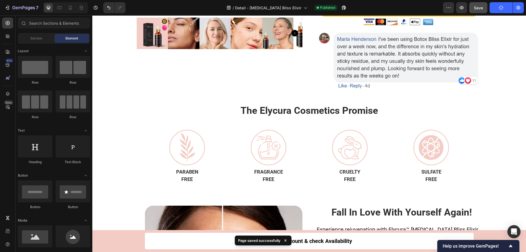
scroll to position [203, 0]
